Goal: Transaction & Acquisition: Purchase product/service

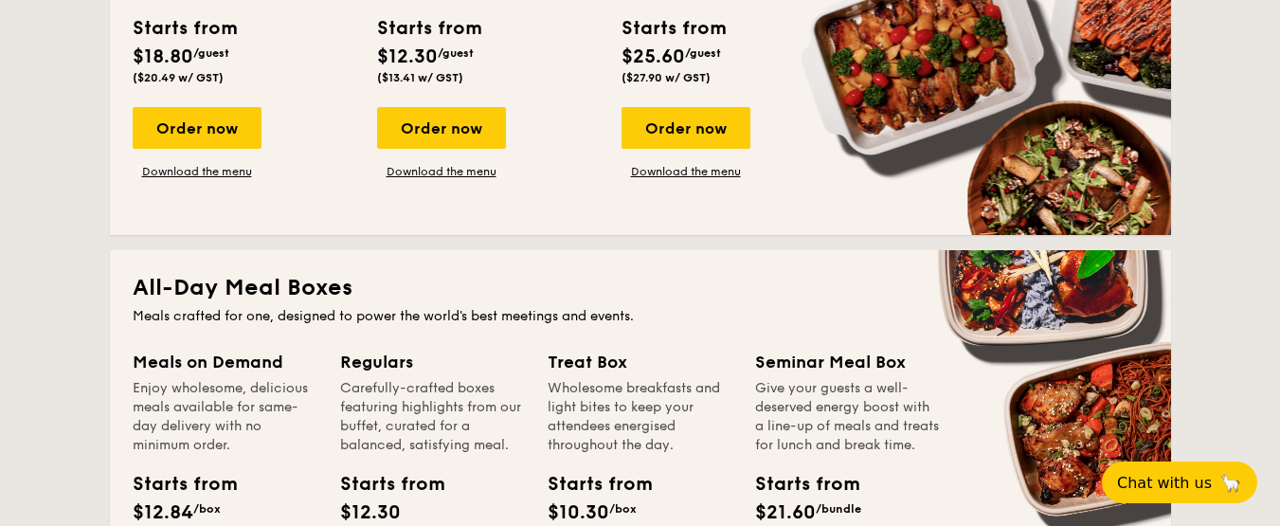
scroll to position [632, 0]
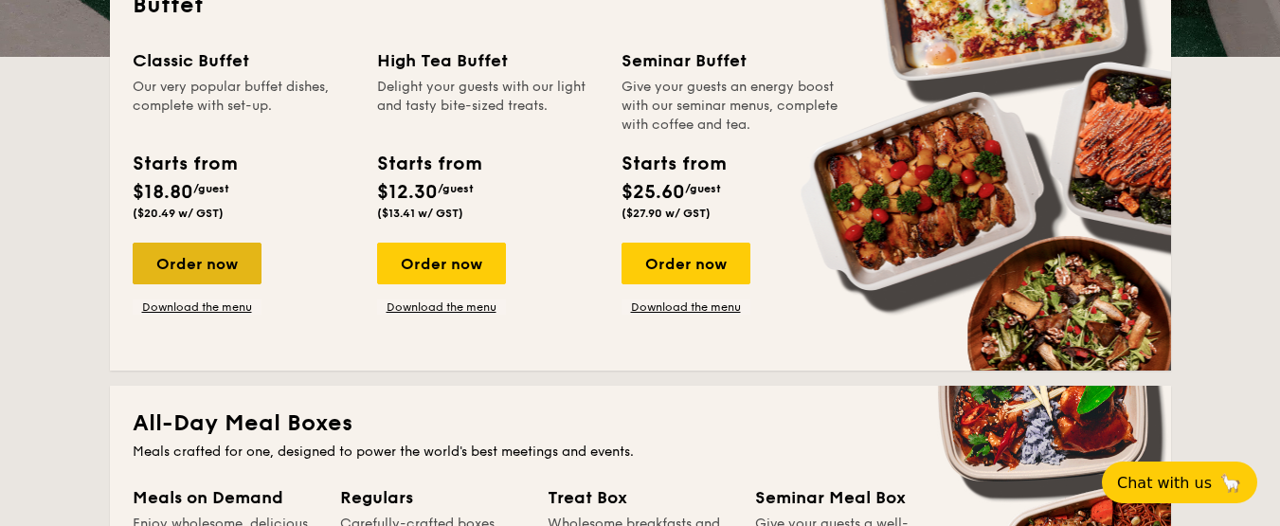
click at [185, 253] on div "Order now" at bounding box center [197, 264] width 129 height 42
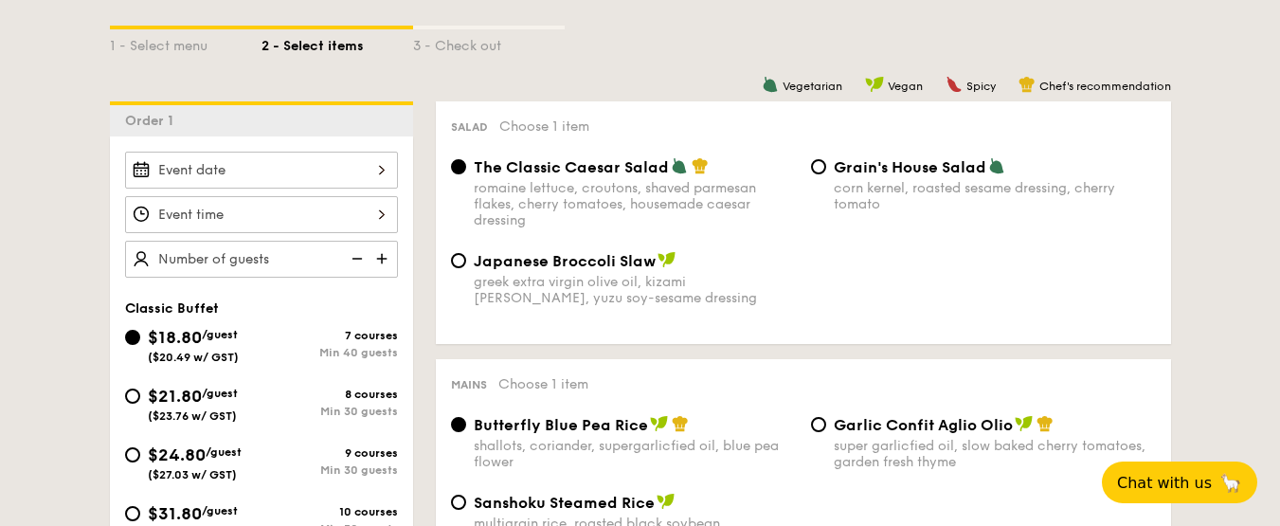
scroll to position [474, 0]
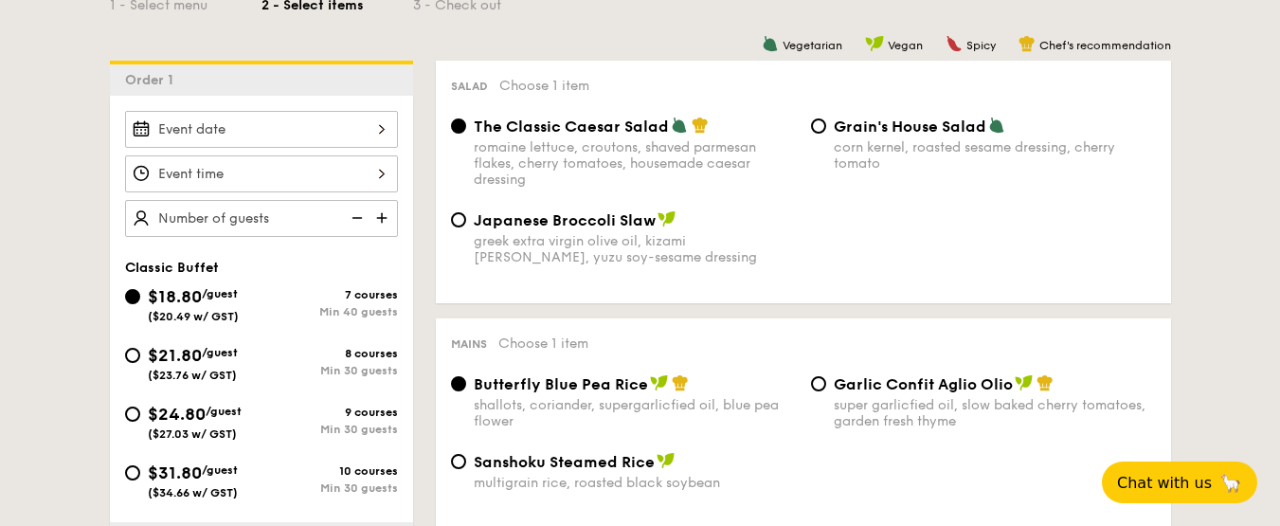
click at [113, 373] on div "Classic Buffet $18.80 /guest ($20.49 w/ GST) 7 courses Min 40 guests $21.80 /gu…" at bounding box center [261, 389] width 303 height 259
click at [126, 360] on input "$21.80 /guest ($23.76 w/ GST) 8 courses Min 30 guests" at bounding box center [132, 355] width 15 height 15
radio input "true"
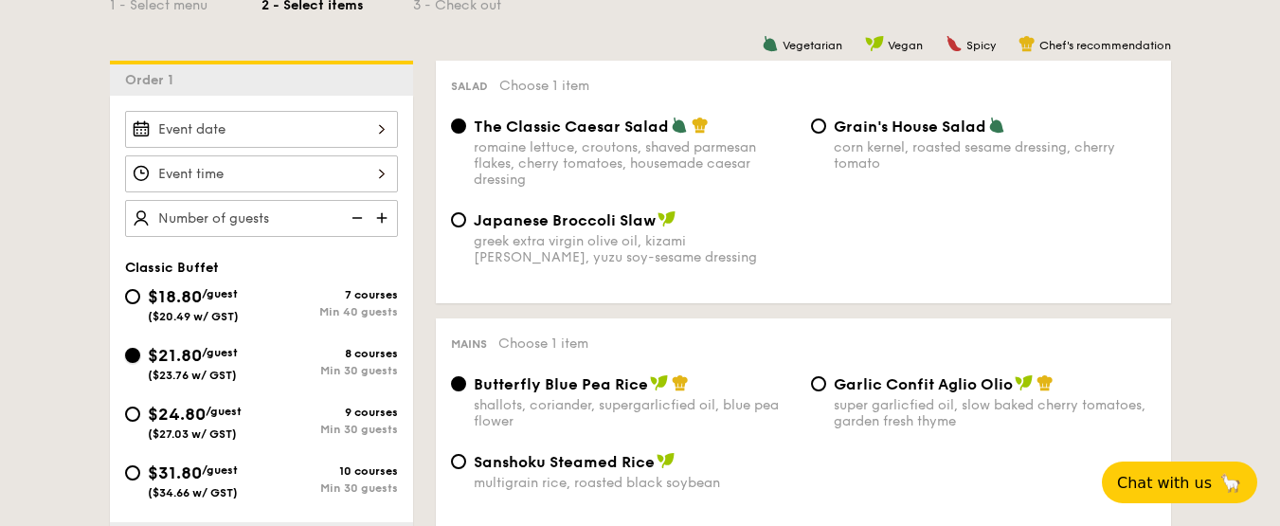
radio input "true"
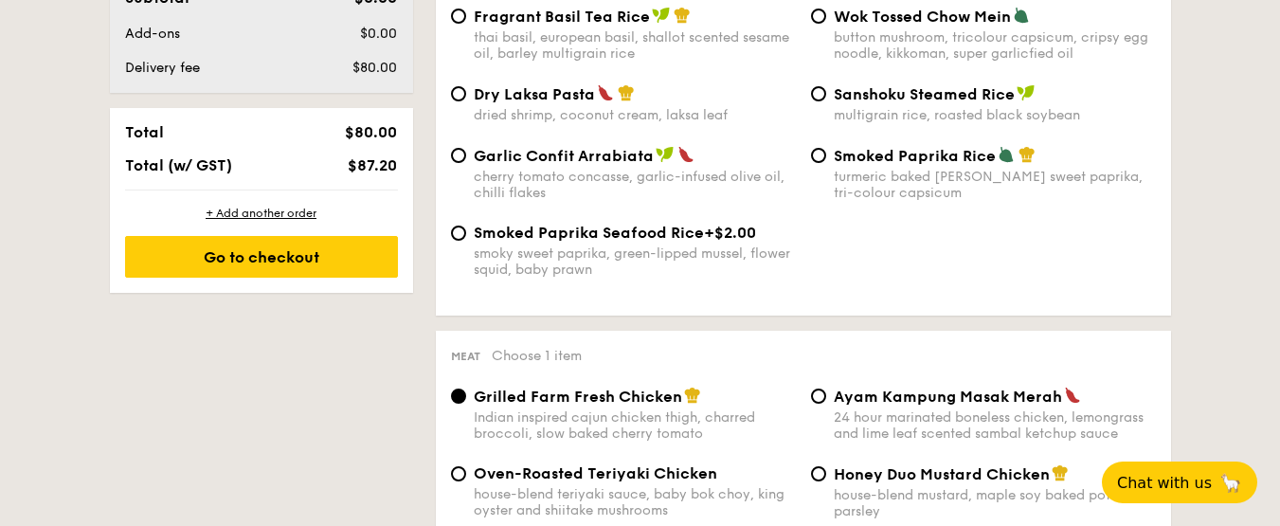
scroll to position [1106, 0]
